Goal: Task Accomplishment & Management: Manage account settings

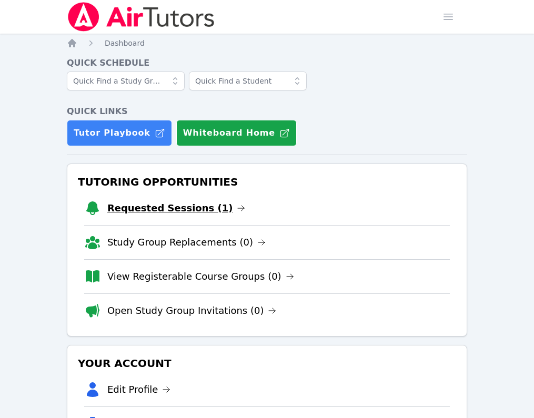
click at [163, 210] on link "Requested Sessions (1)" at bounding box center [176, 208] width 138 height 15
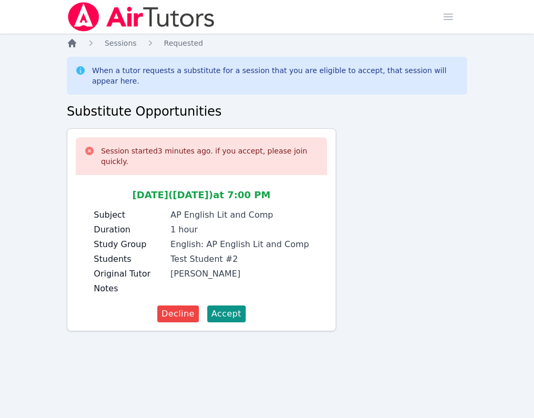
click at [73, 40] on icon "Breadcrumb" at bounding box center [72, 43] width 8 height 8
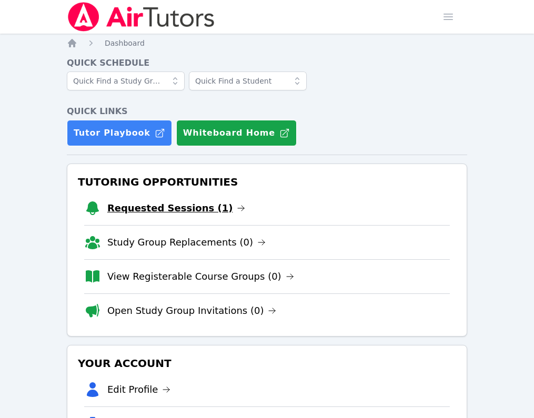
click at [132, 210] on link "Requested Sessions (1)" at bounding box center [176, 208] width 138 height 15
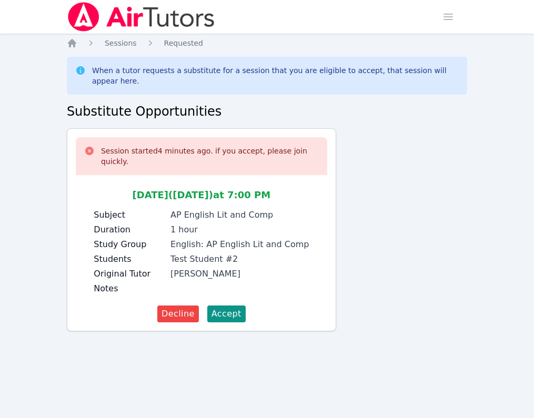
click at [78, 40] on ol "Home Sessions Requested" at bounding box center [135, 43] width 136 height 11
click at [71, 41] on icon "Breadcrumb" at bounding box center [72, 43] width 8 height 8
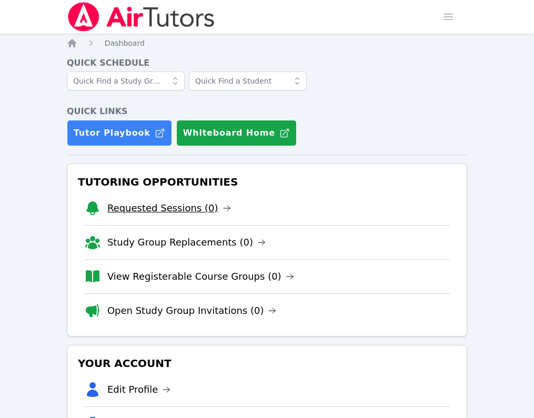
click at [158, 211] on link "Requested Sessions (0)" at bounding box center [169, 208] width 124 height 15
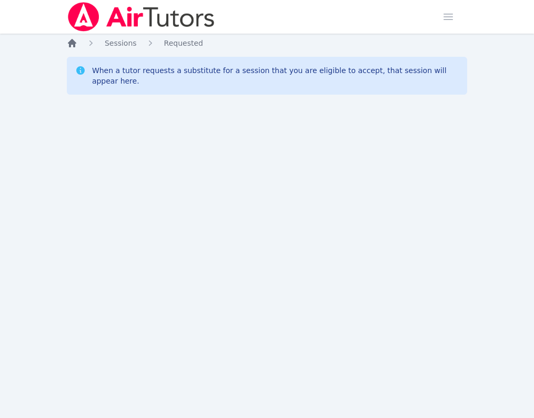
click at [69, 39] on icon "Breadcrumb" at bounding box center [72, 43] width 11 height 11
